Goal: Task Accomplishment & Management: Use online tool/utility

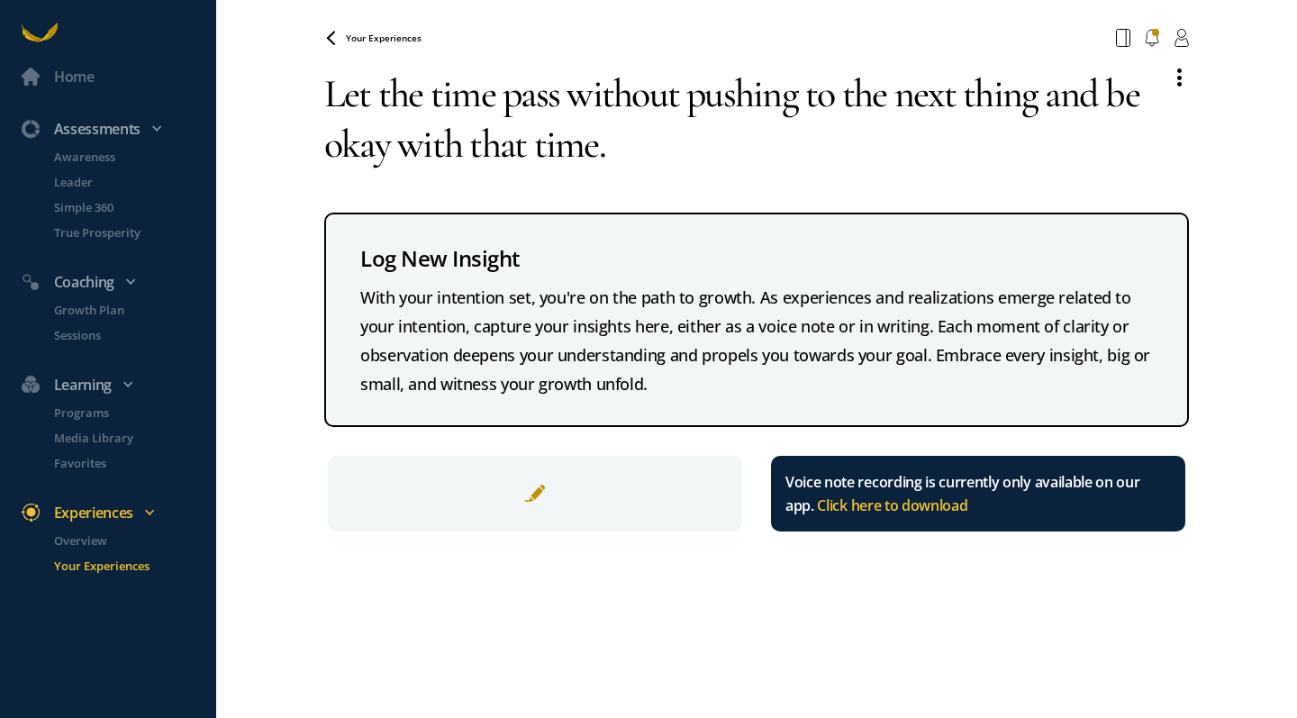
click at [379, 41] on span "Your Experiences" at bounding box center [384, 38] width 76 height 13
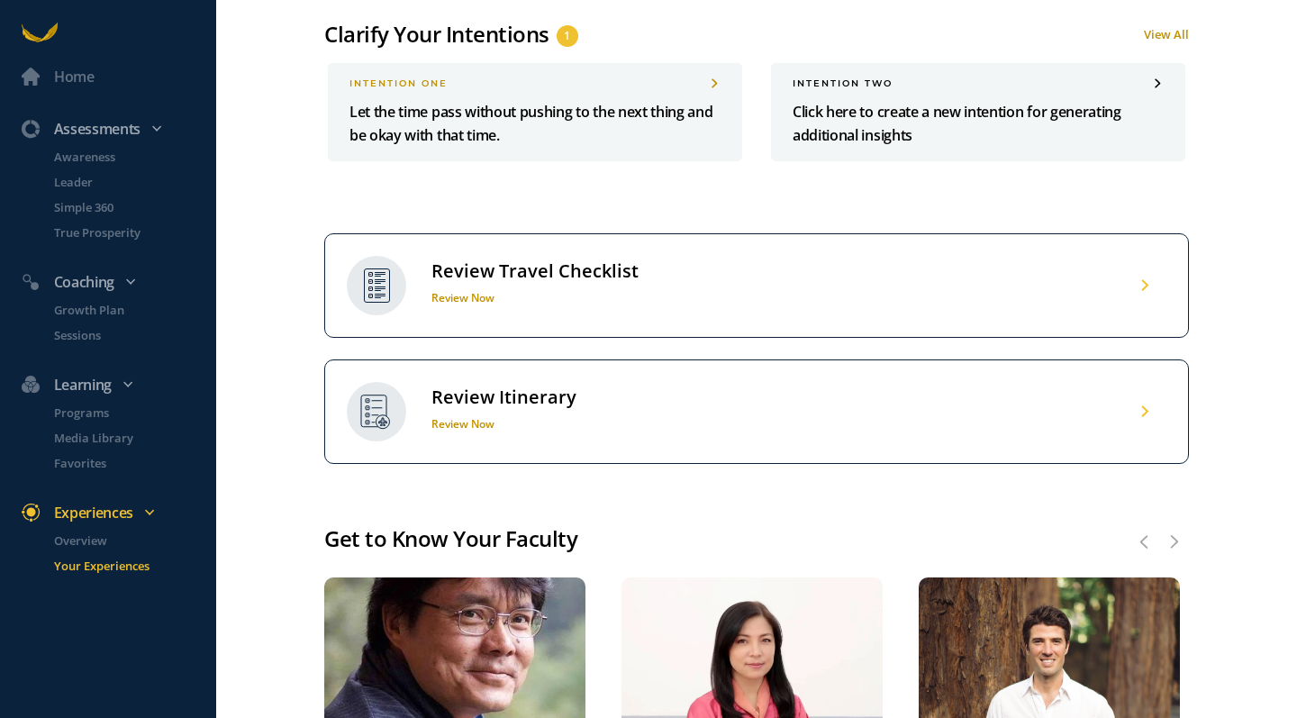
scroll to position [540, 0]
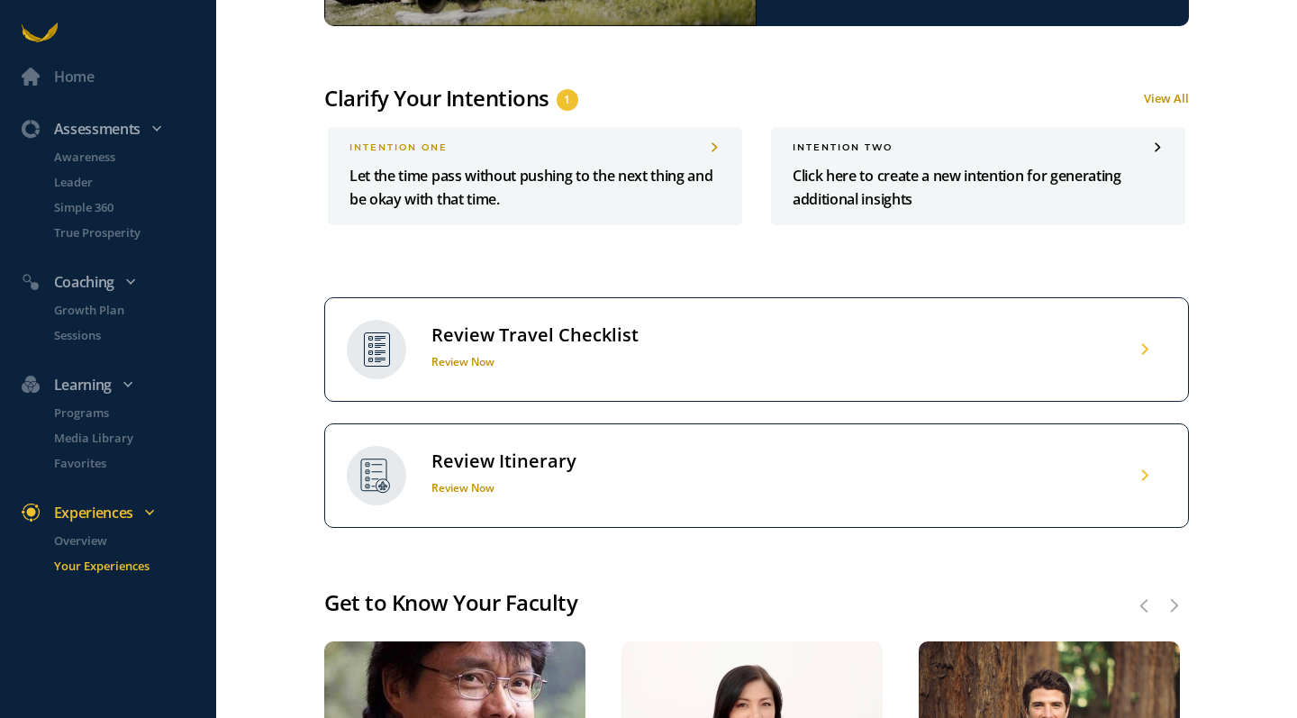
click at [925, 211] on p "Click here to create a new intention for generating additional insights" at bounding box center [978, 187] width 371 height 47
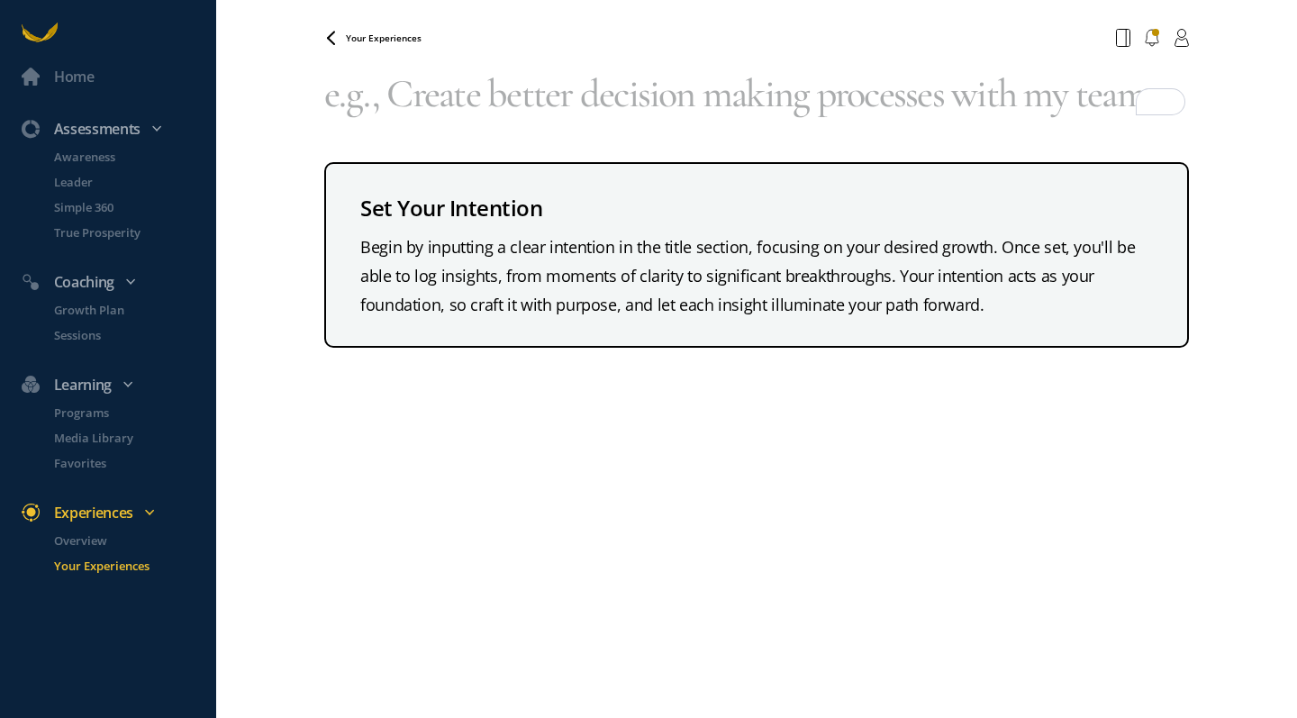
click at [419, 91] on textarea "To enrich screen reader interactions, please activate Accessibility in Grammarl…" at bounding box center [756, 93] width 865 height 79
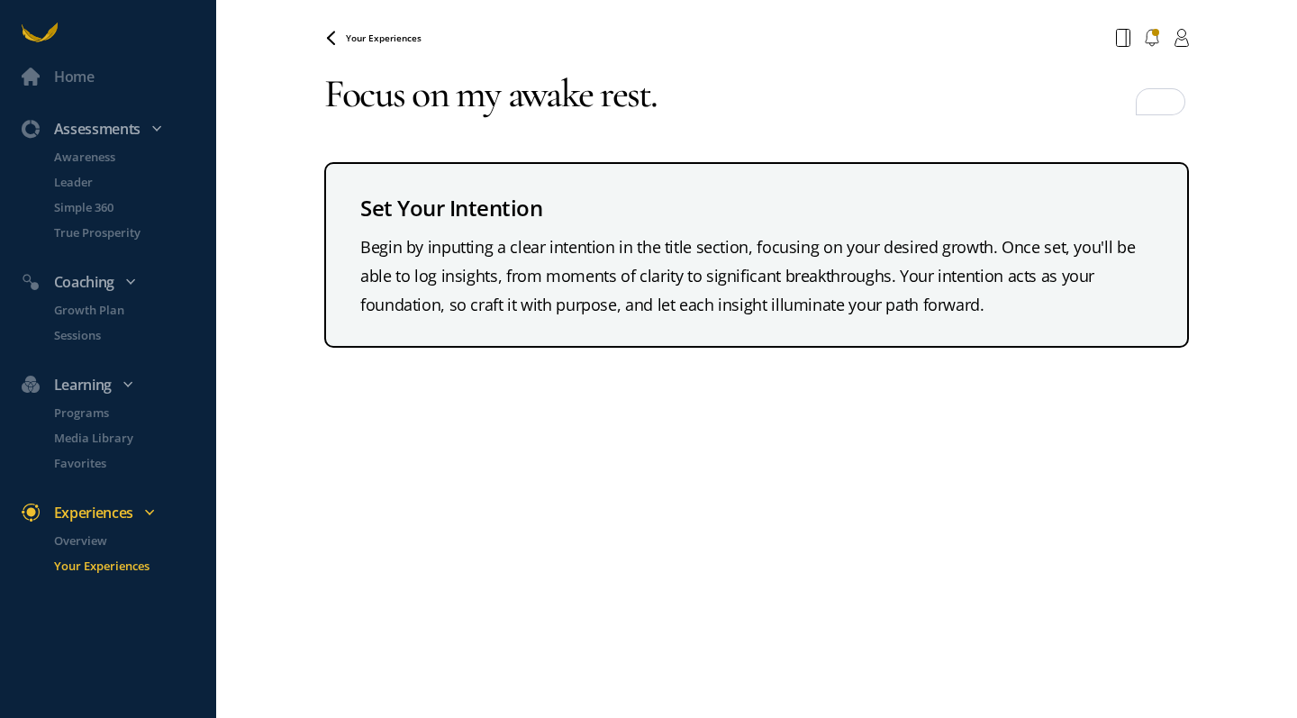
click at [406, 94] on textarea "Focus on my awake rest." at bounding box center [756, 93] width 865 height 79
click at [689, 107] on textarea "Cultivate my awake rest." at bounding box center [756, 93] width 865 height 79
type textarea "Cultivate my awake rest."
click at [352, 39] on span "Your Experiences" at bounding box center [384, 38] width 76 height 13
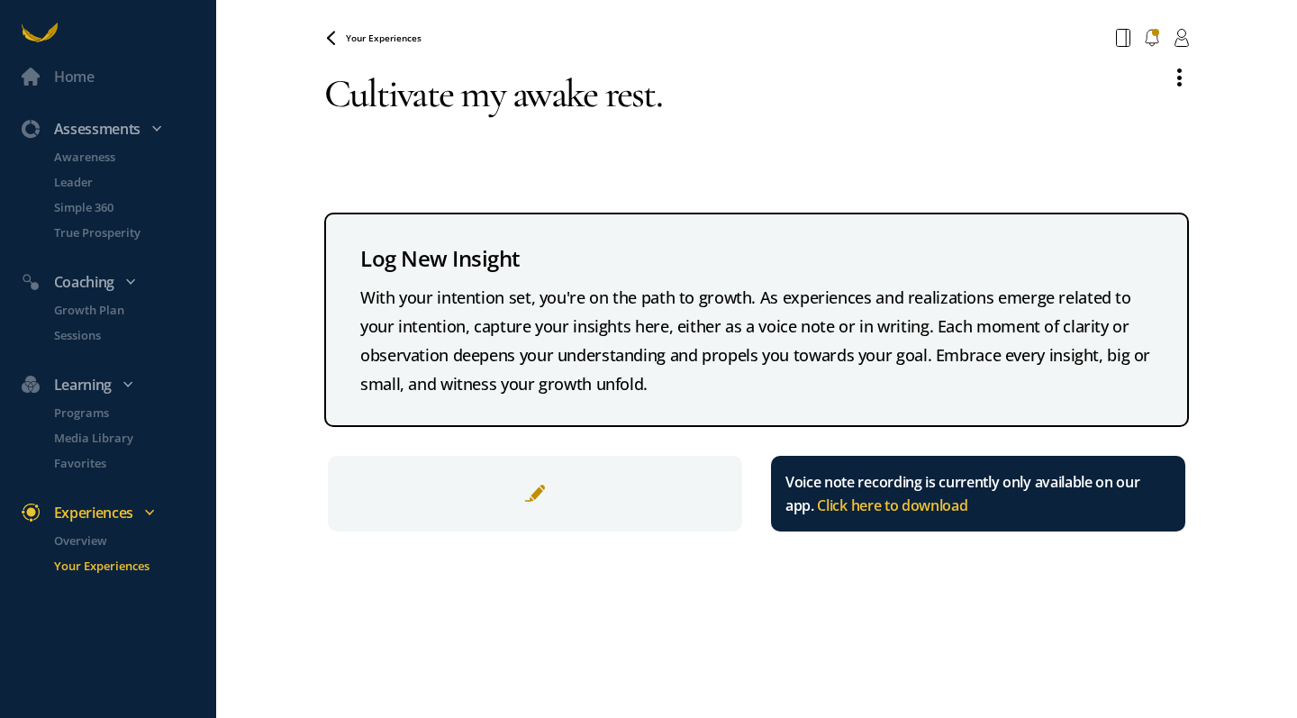
click at [357, 41] on span "Your Experiences" at bounding box center [384, 38] width 76 height 13
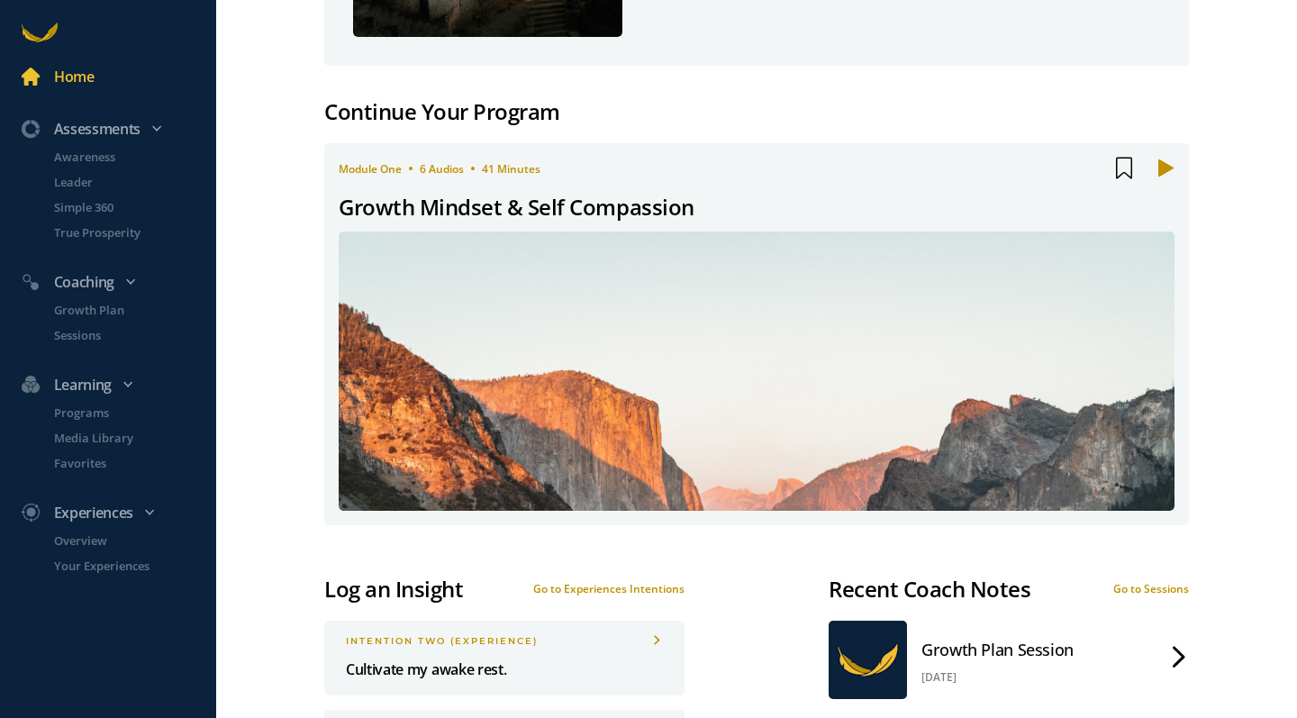
scroll to position [540, 0]
